Goal: Information Seeking & Learning: Learn about a topic

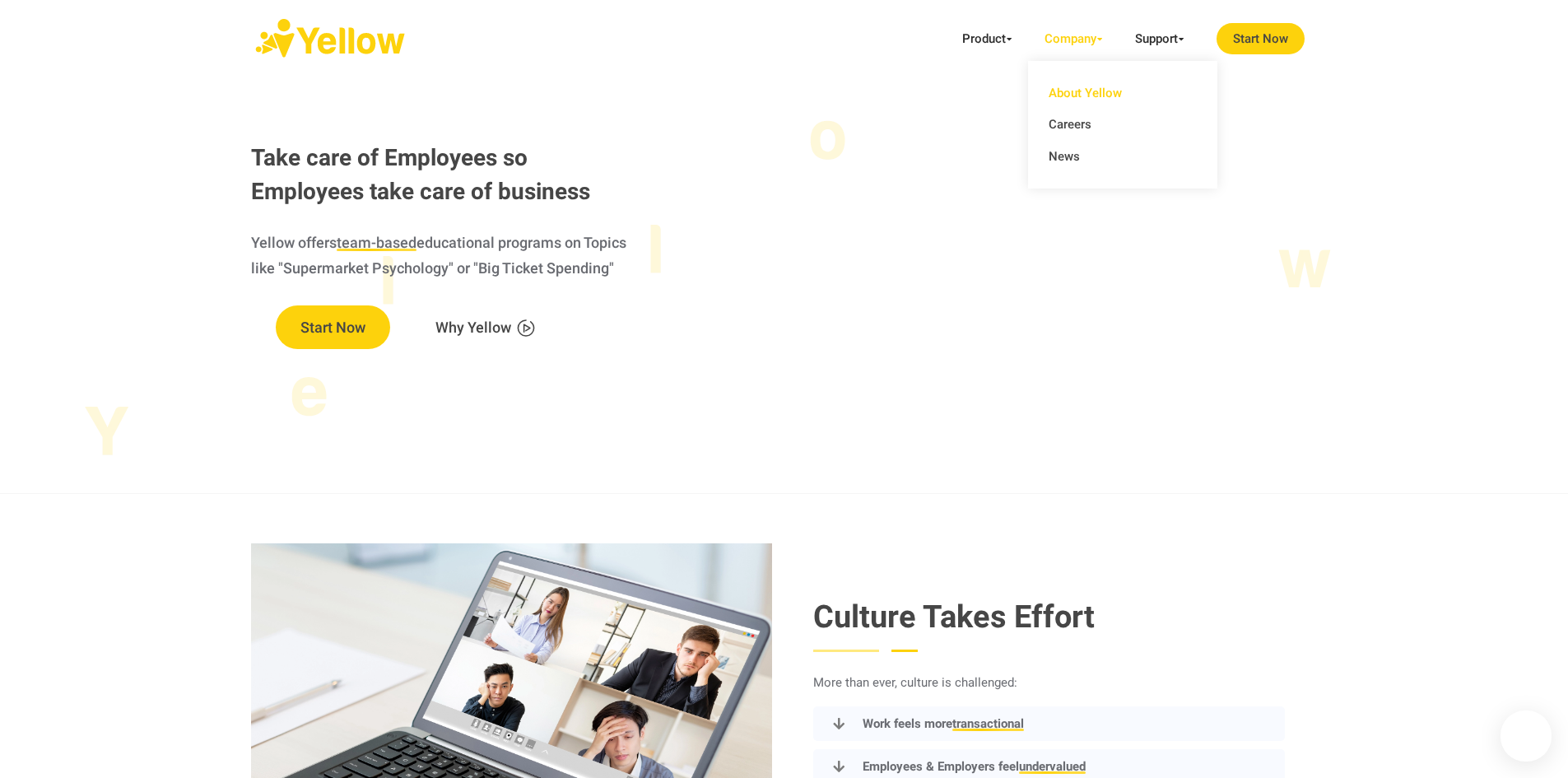
click at [1096, 96] on link "About Yellow" at bounding box center [1123, 93] width 148 height 32
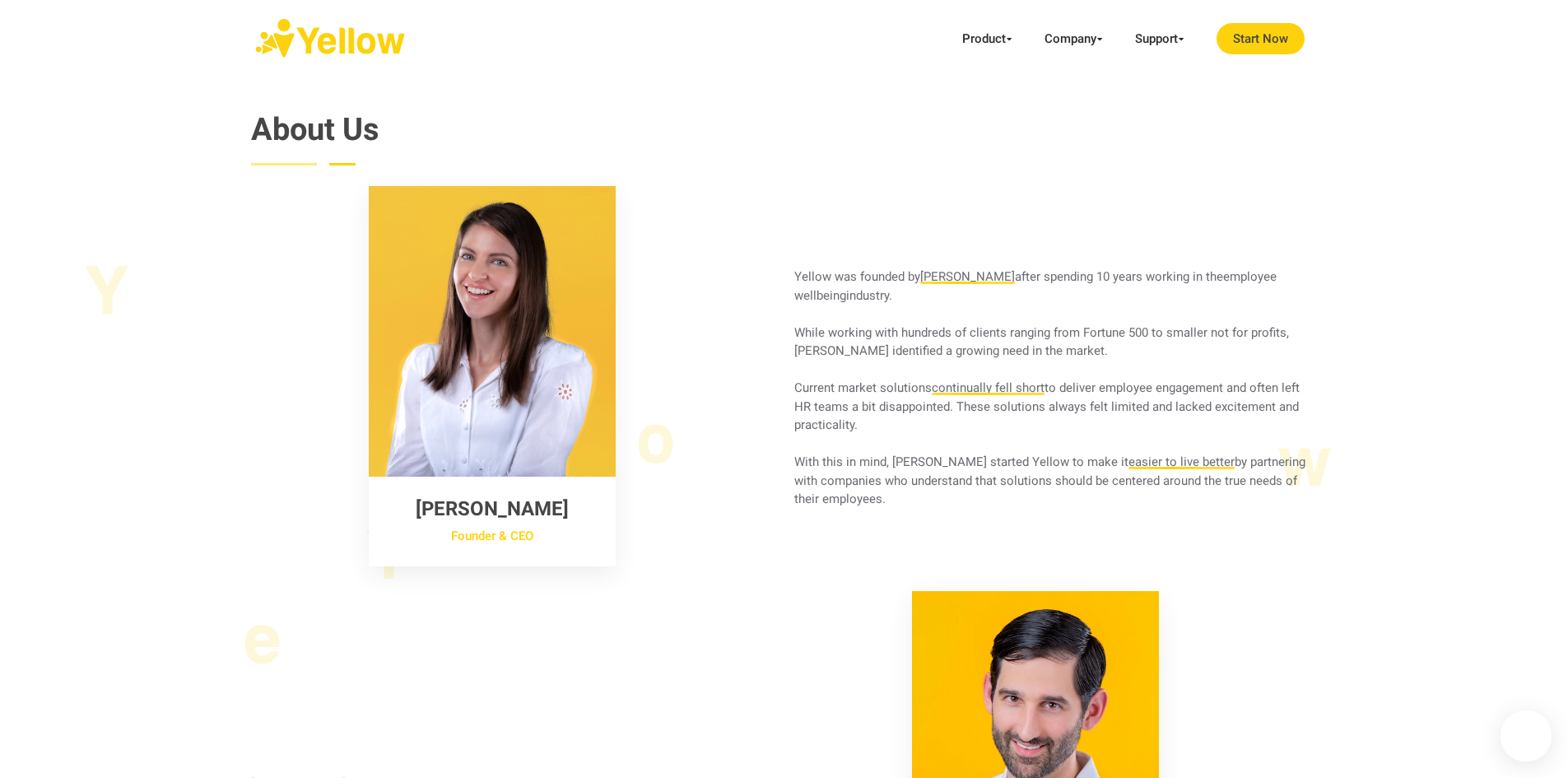
drag, startPoint x: 795, startPoint y: 274, endPoint x: 892, endPoint y: 505, distance: 250.5
click at [892, 505] on div "Yellow was founded by [PERSON_NAME] after spending 10 years working in the empl…" at bounding box center [1056, 389] width 543 height 242
copy div "Yellow was founded by [PERSON_NAME] after spending 10 years working in the empl…"
click at [1520, 433] on section "About Us [PERSON_NAME] Founder & CEO Yellow was founded by [PERSON_NAME] after …" at bounding box center [784, 541] width 1568 height 1025
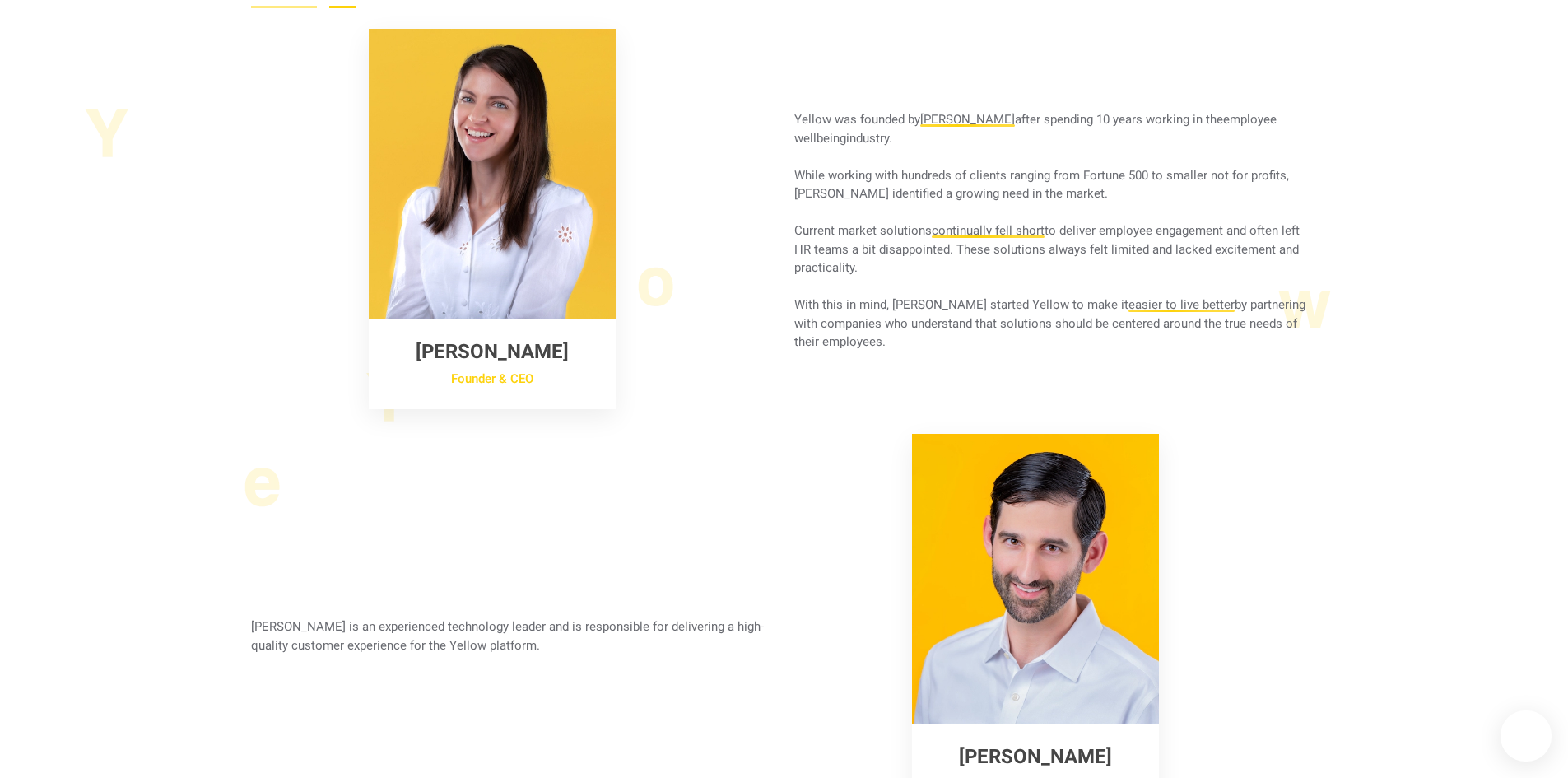
scroll to position [247, 0]
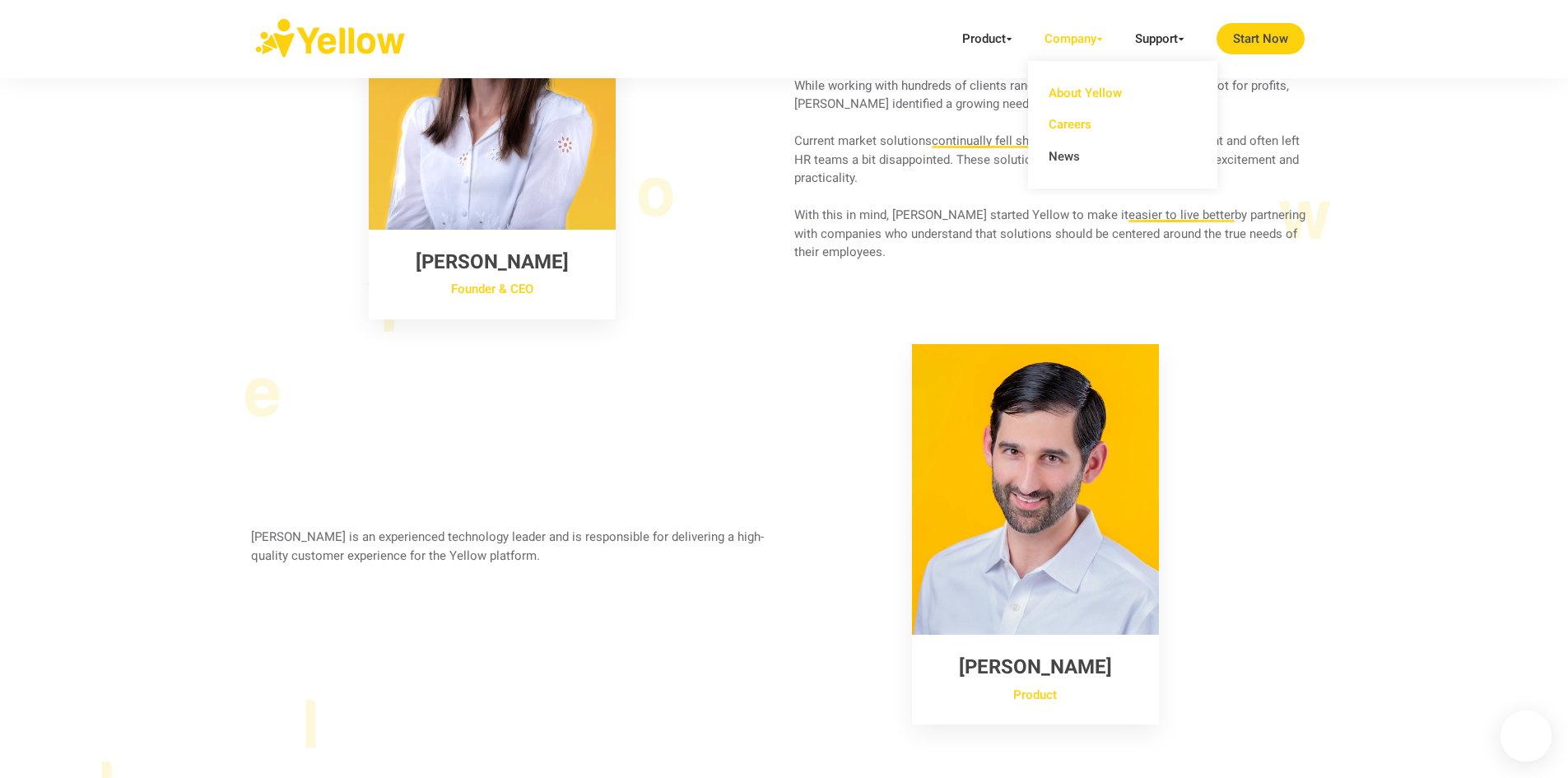
drag, startPoint x: 1066, startPoint y: 117, endPoint x: 1103, endPoint y: 125, distance: 37.9
click at [1066, 117] on link "Careers" at bounding box center [1123, 125] width 148 height 32
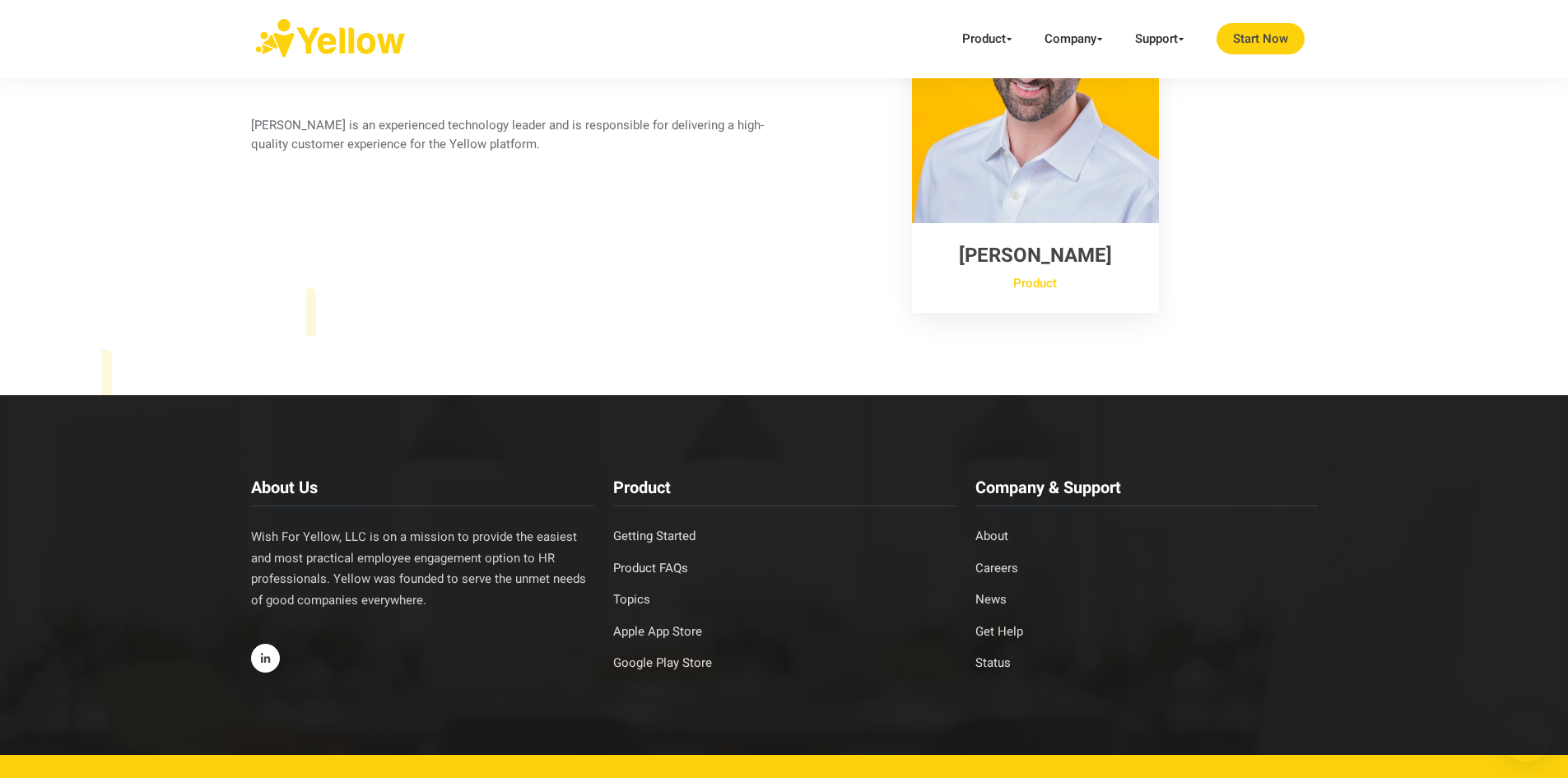
scroll to position [731, 0]
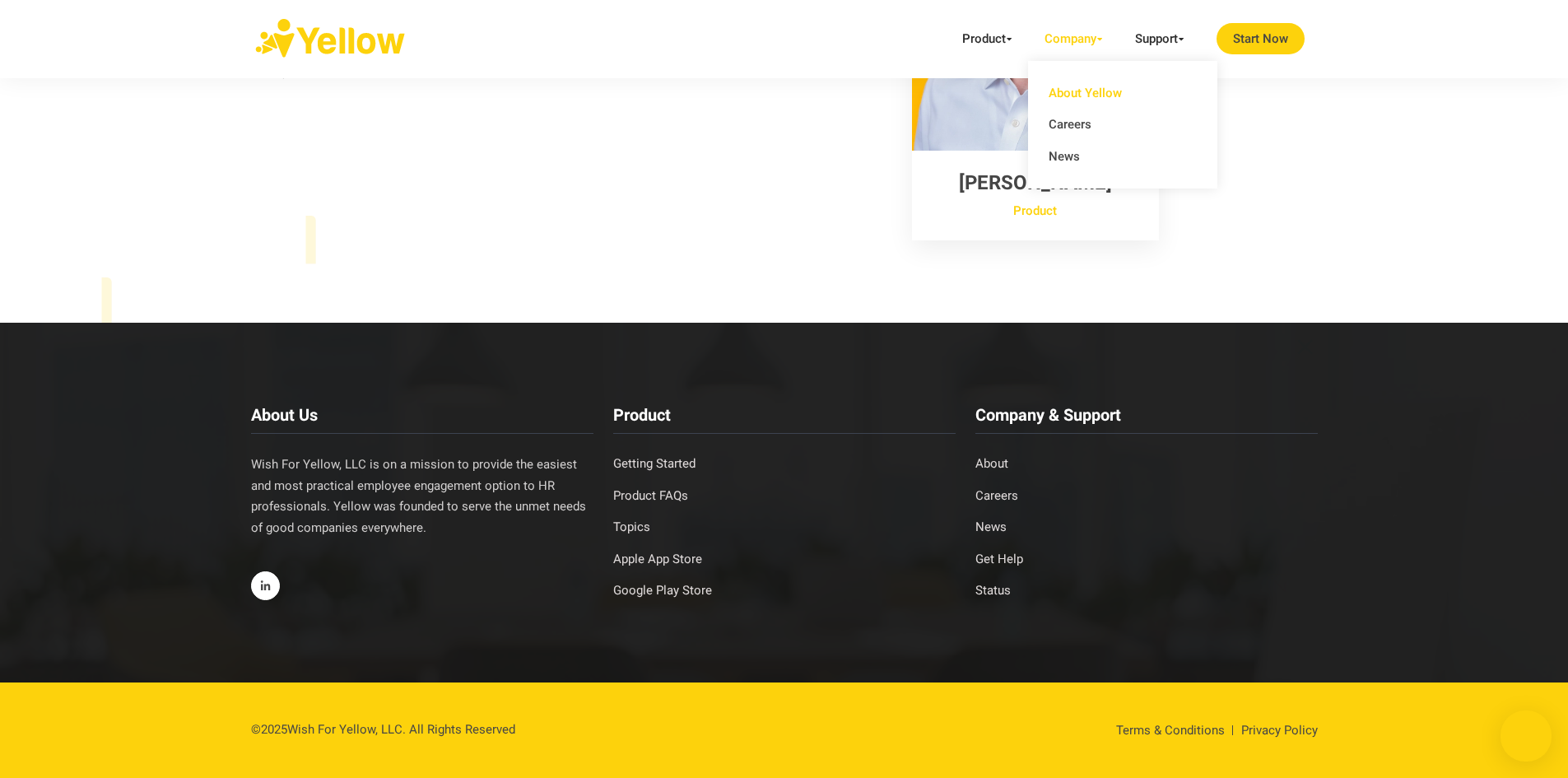
click at [1069, 91] on link "About Yellow" at bounding box center [1123, 93] width 148 height 32
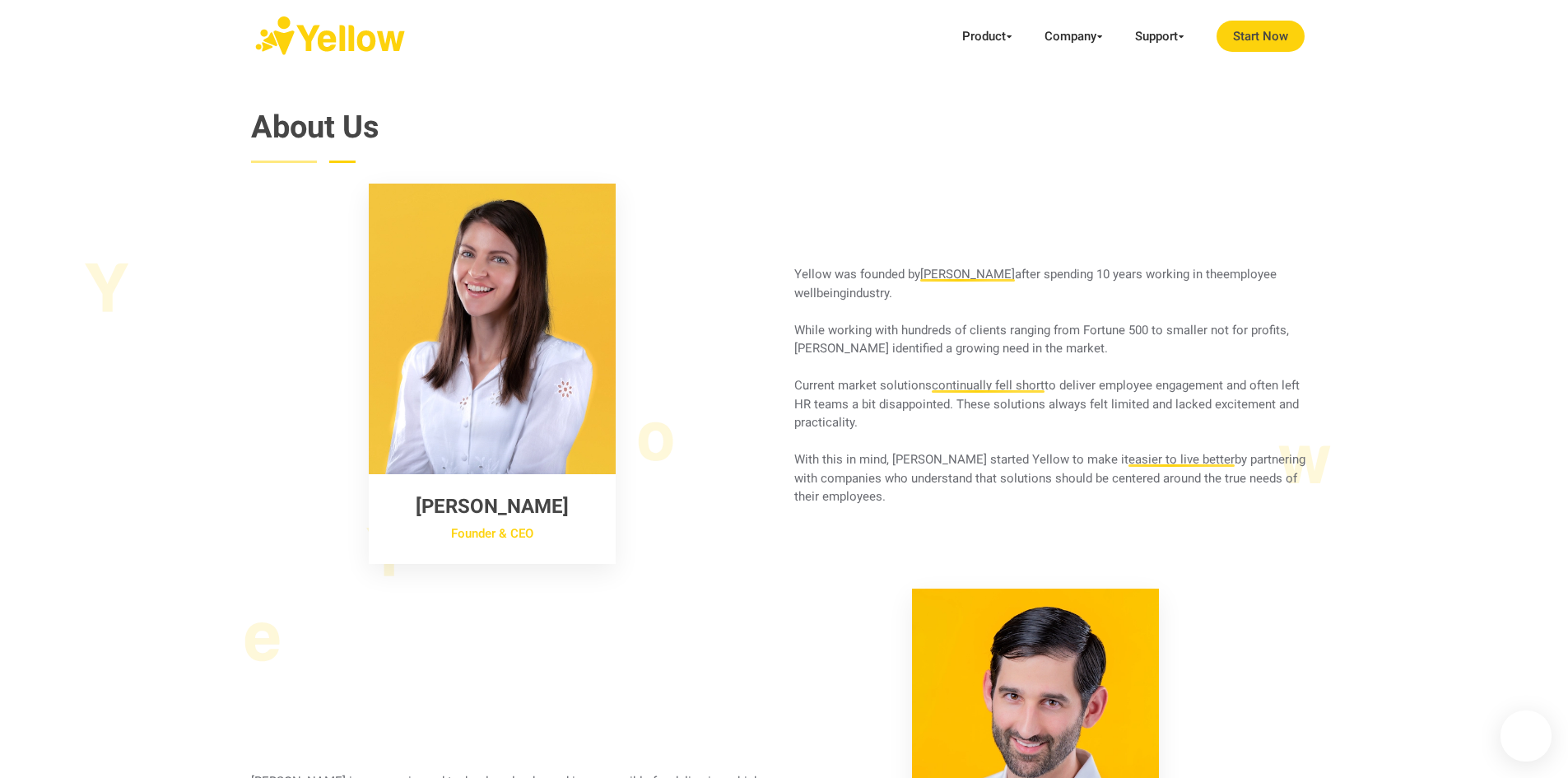
scroll to position [0, 0]
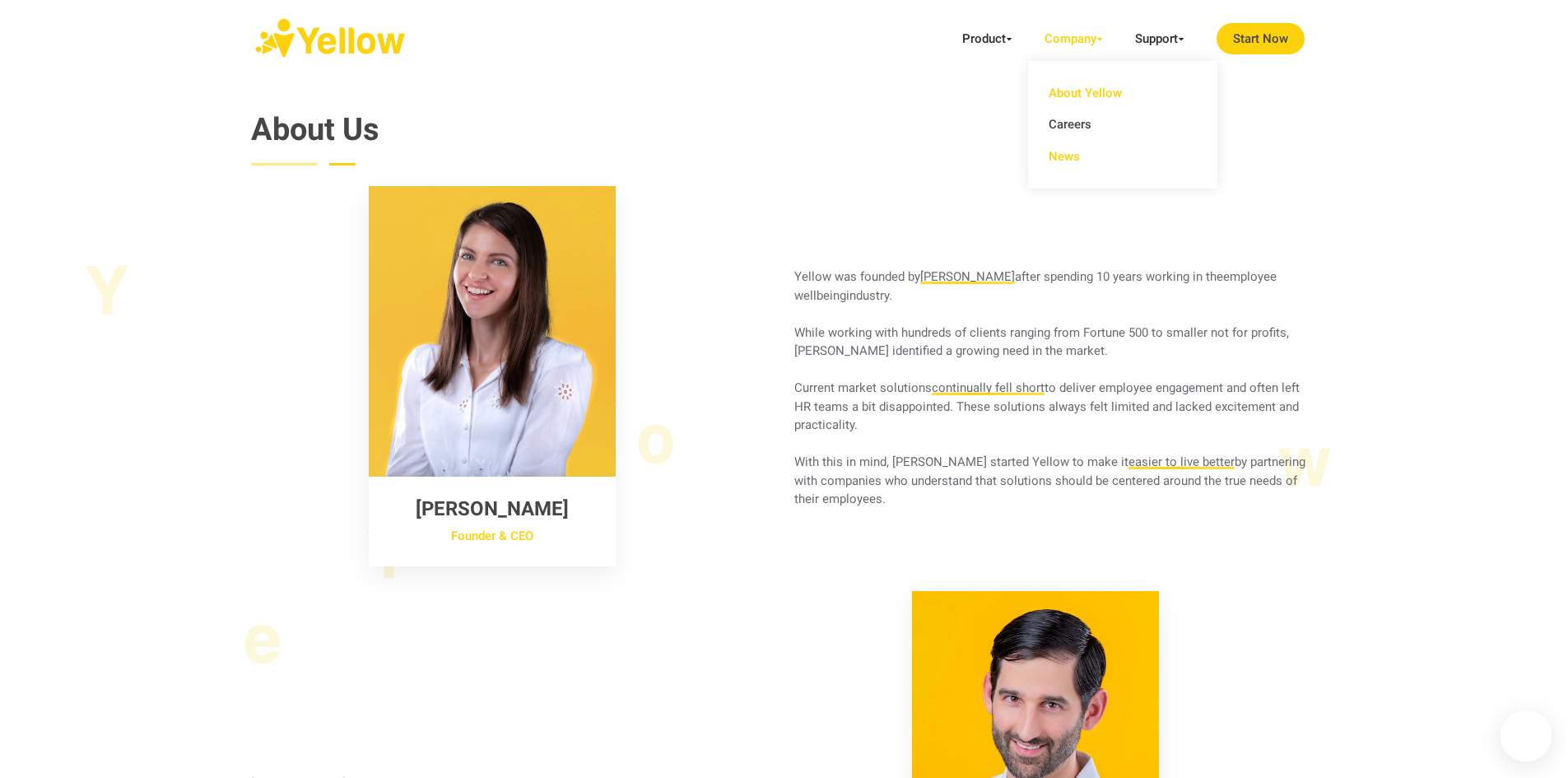
click at [1056, 164] on link "News" at bounding box center [1123, 157] width 148 height 32
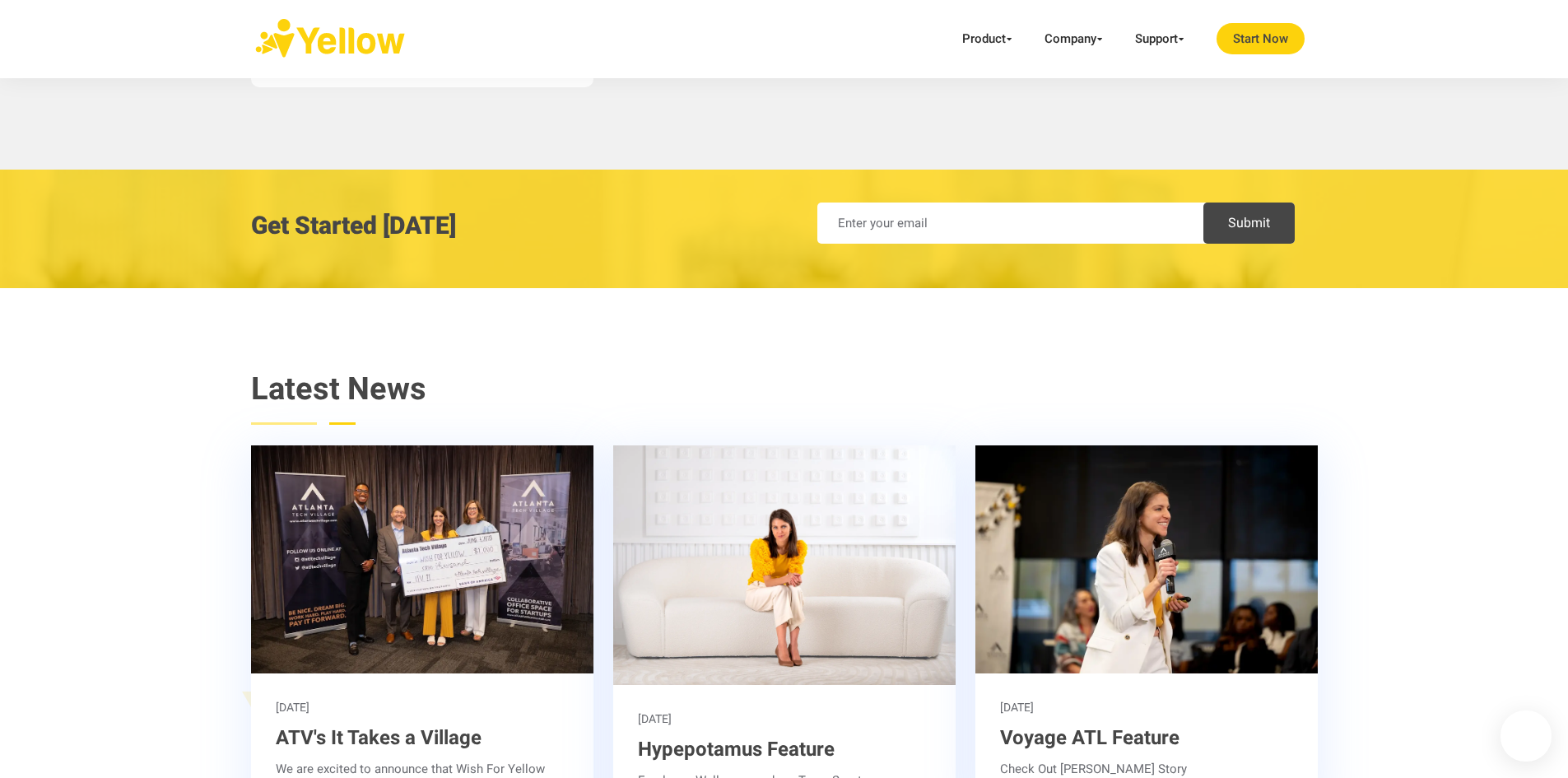
scroll to position [4518, 0]
